Goal: Task Accomplishment & Management: Manage account settings

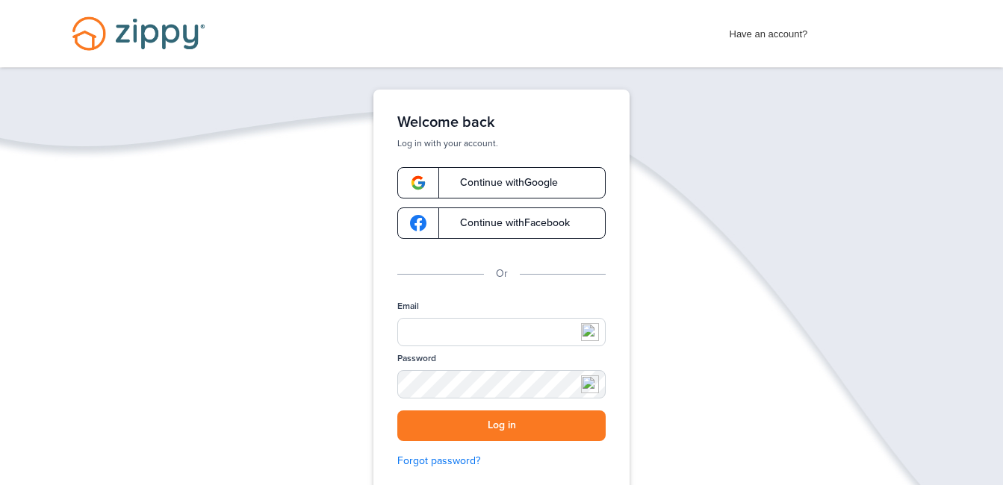
click at [497, 178] on span "Continue with Google" at bounding box center [501, 183] width 113 height 10
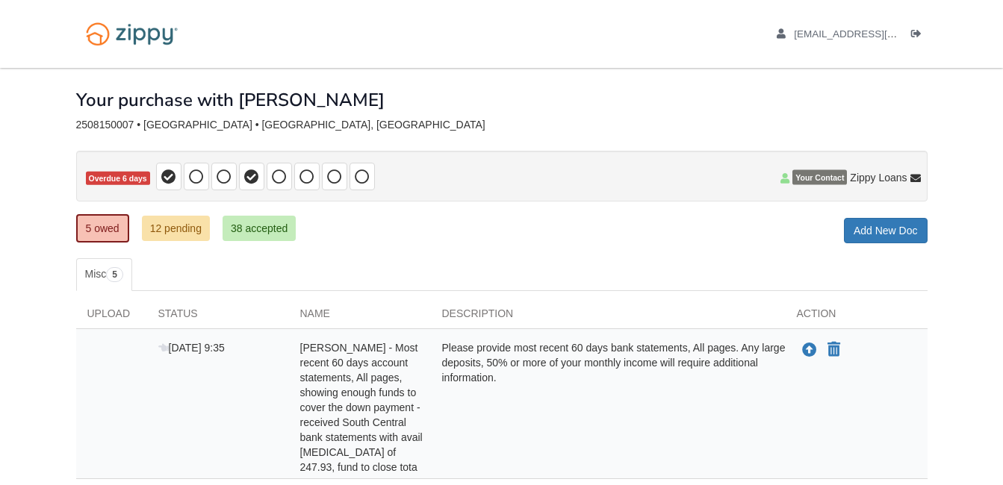
scroll to position [299, 0]
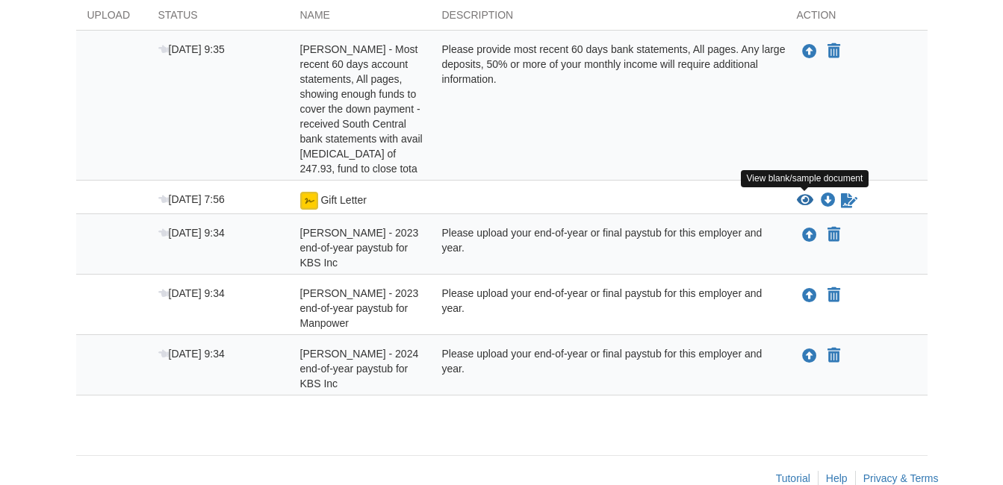
click at [801, 200] on icon "View Gift Letter" at bounding box center [805, 200] width 16 height 15
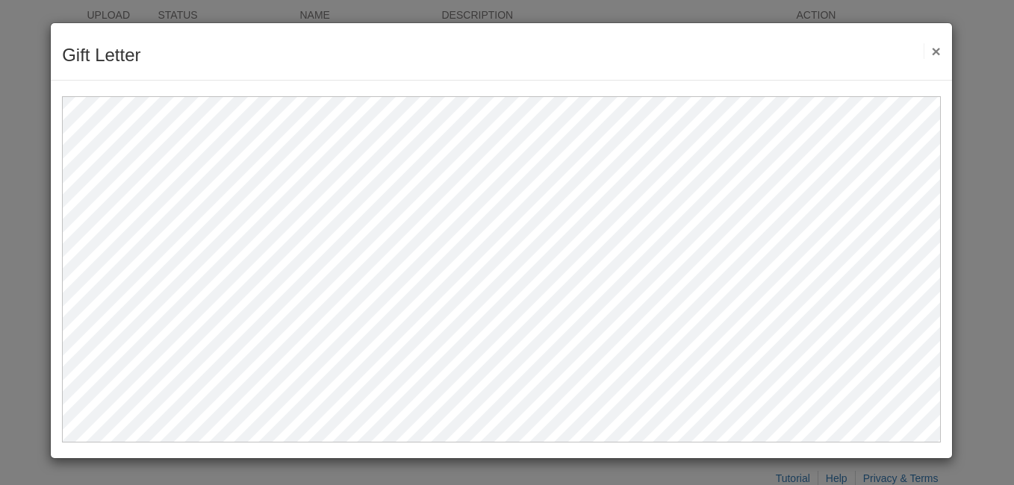
click at [939, 52] on button "×" at bounding box center [932, 51] width 17 height 16
